Goal: Task Accomplishment & Management: Complete application form

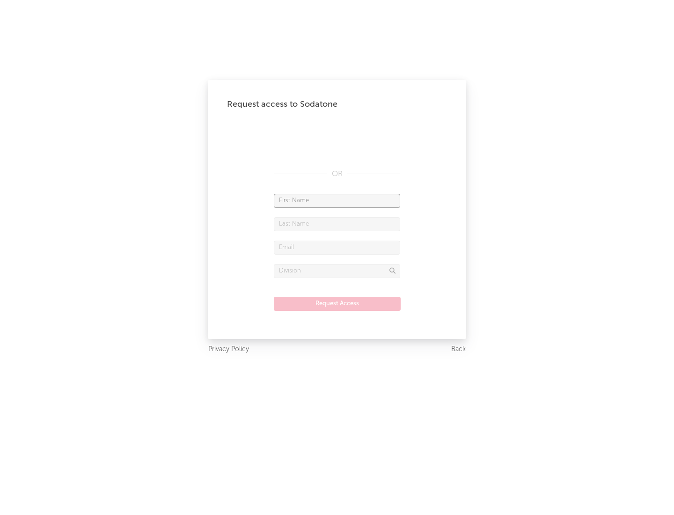
click at [337, 200] on input "text" at bounding box center [337, 201] width 126 height 14
type input "[PERSON_NAME]"
click at [337, 224] on input "text" at bounding box center [337, 224] width 126 height 14
type input "[PERSON_NAME]"
click at [337, 247] on input "text" at bounding box center [337, 248] width 126 height 14
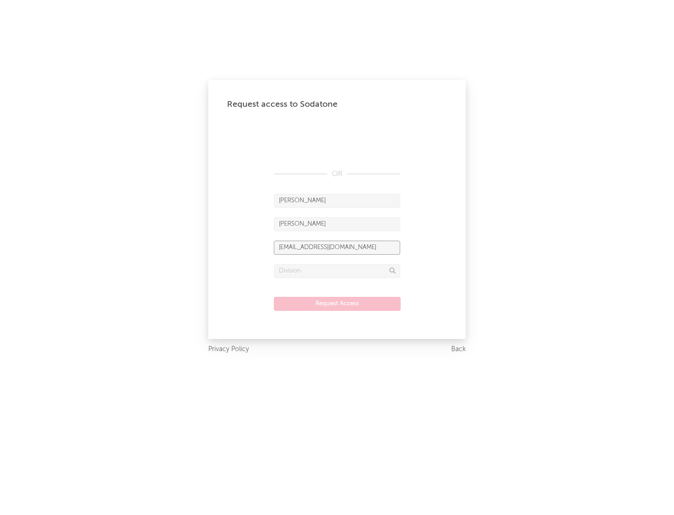
type input "[EMAIL_ADDRESS][DOMAIN_NAME]"
click at [337, 271] on input "text" at bounding box center [337, 271] width 126 height 14
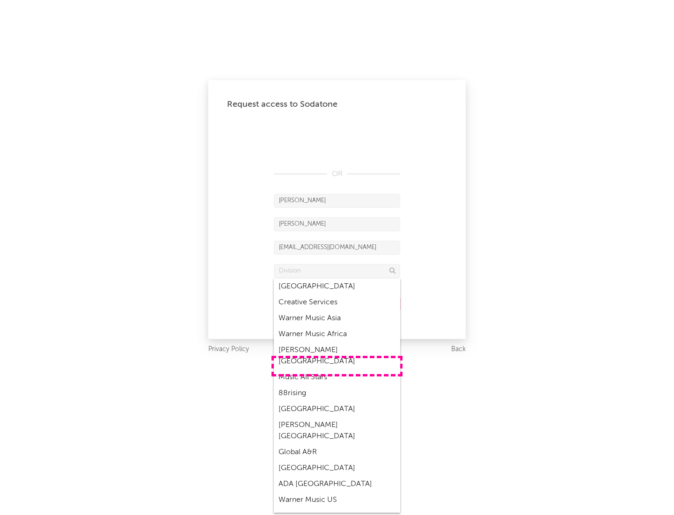
click at [337, 369] on div "Music All Stars" at bounding box center [337, 377] width 126 height 16
type input "Music All Stars"
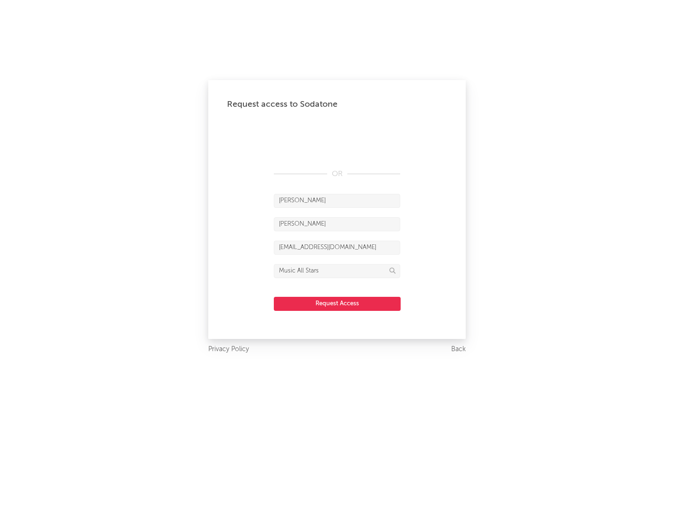
click at [337, 303] on button "Request Access" at bounding box center [337, 304] width 127 height 14
